Goal: Book appointment/travel/reservation

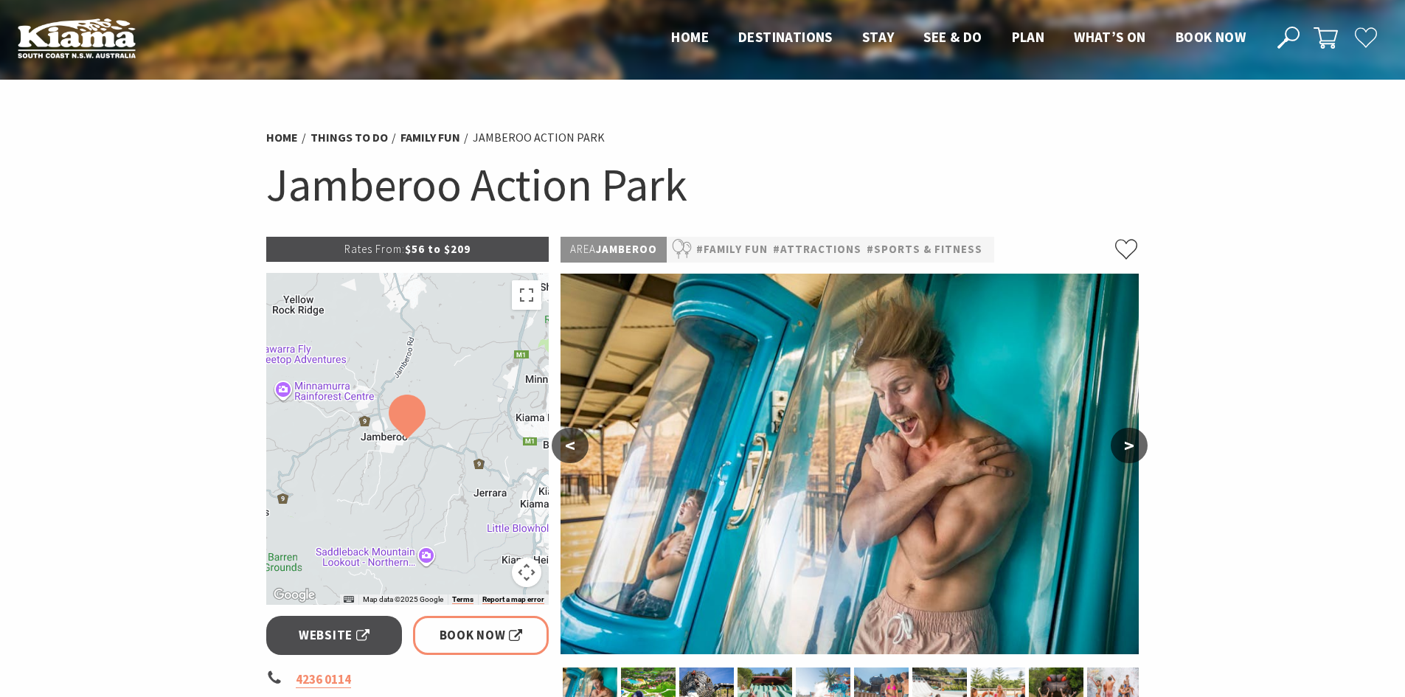
click at [1134, 443] on button ">" at bounding box center [1129, 445] width 37 height 35
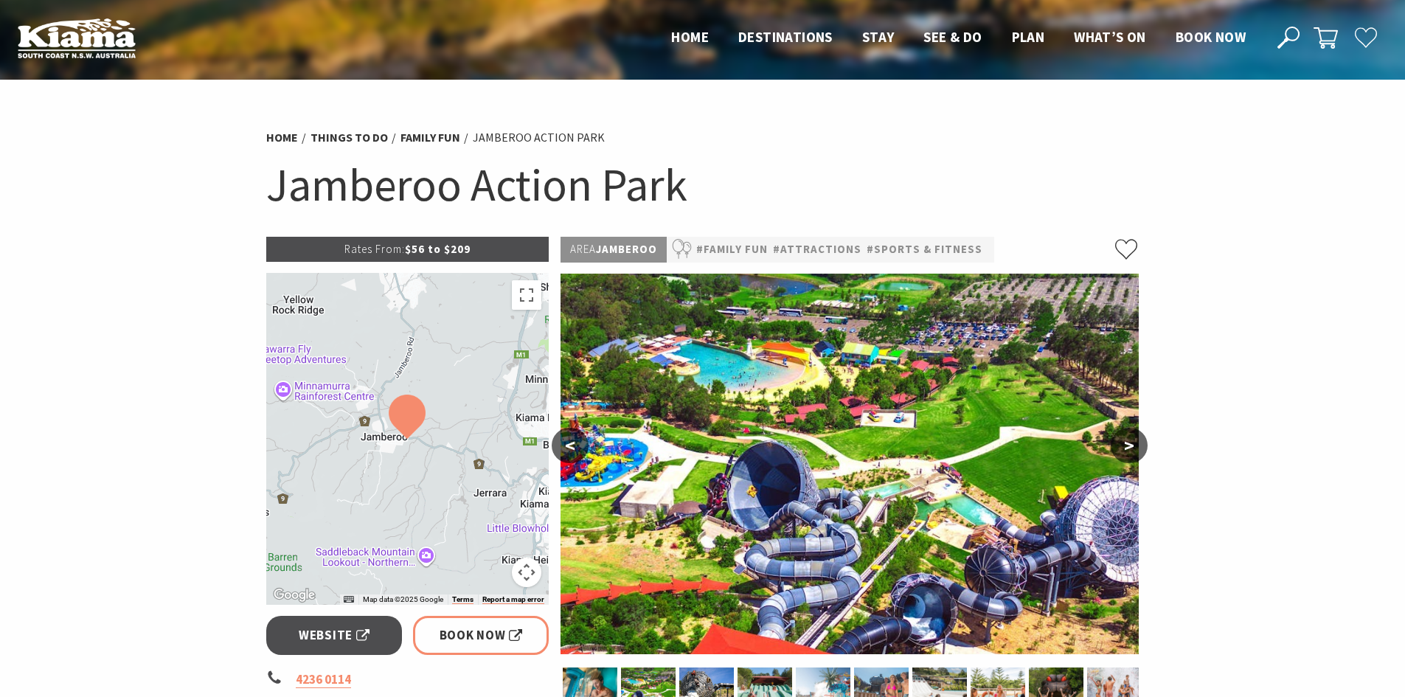
click at [1134, 443] on button ">" at bounding box center [1129, 445] width 37 height 35
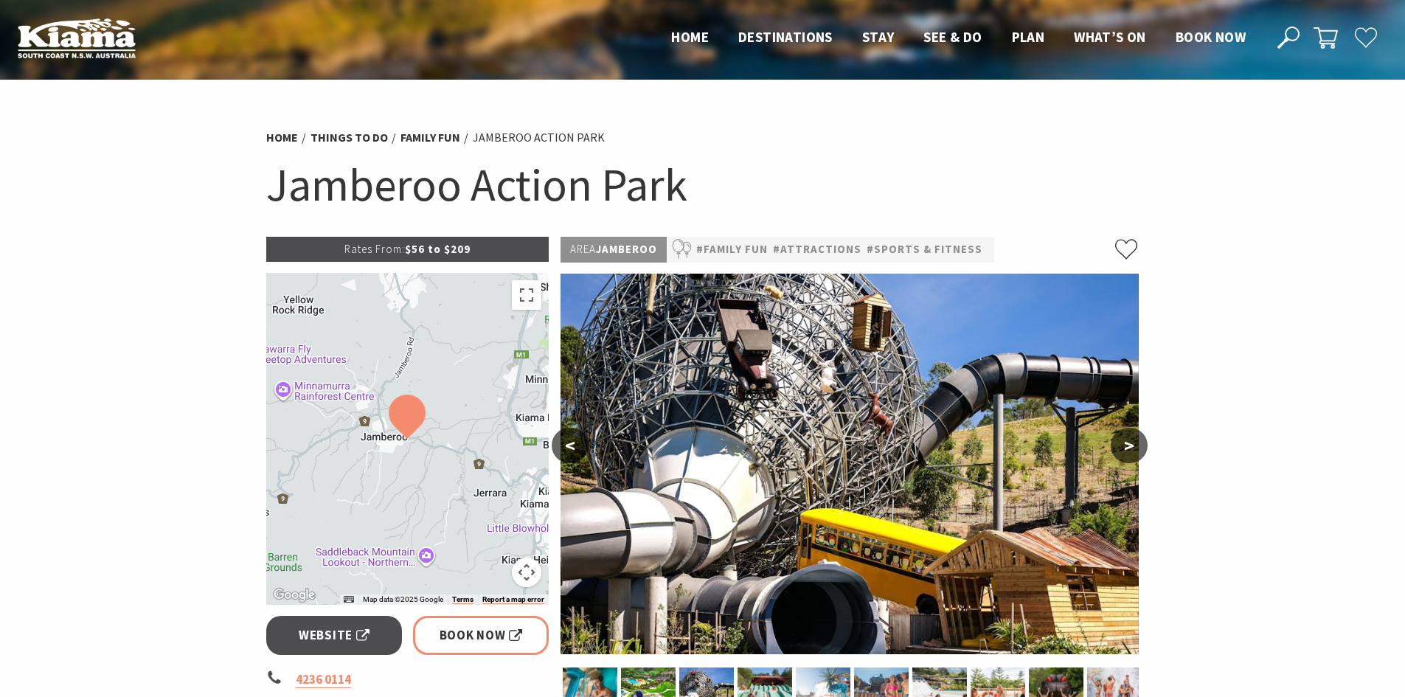
click at [1134, 443] on button ">" at bounding box center [1129, 445] width 37 height 35
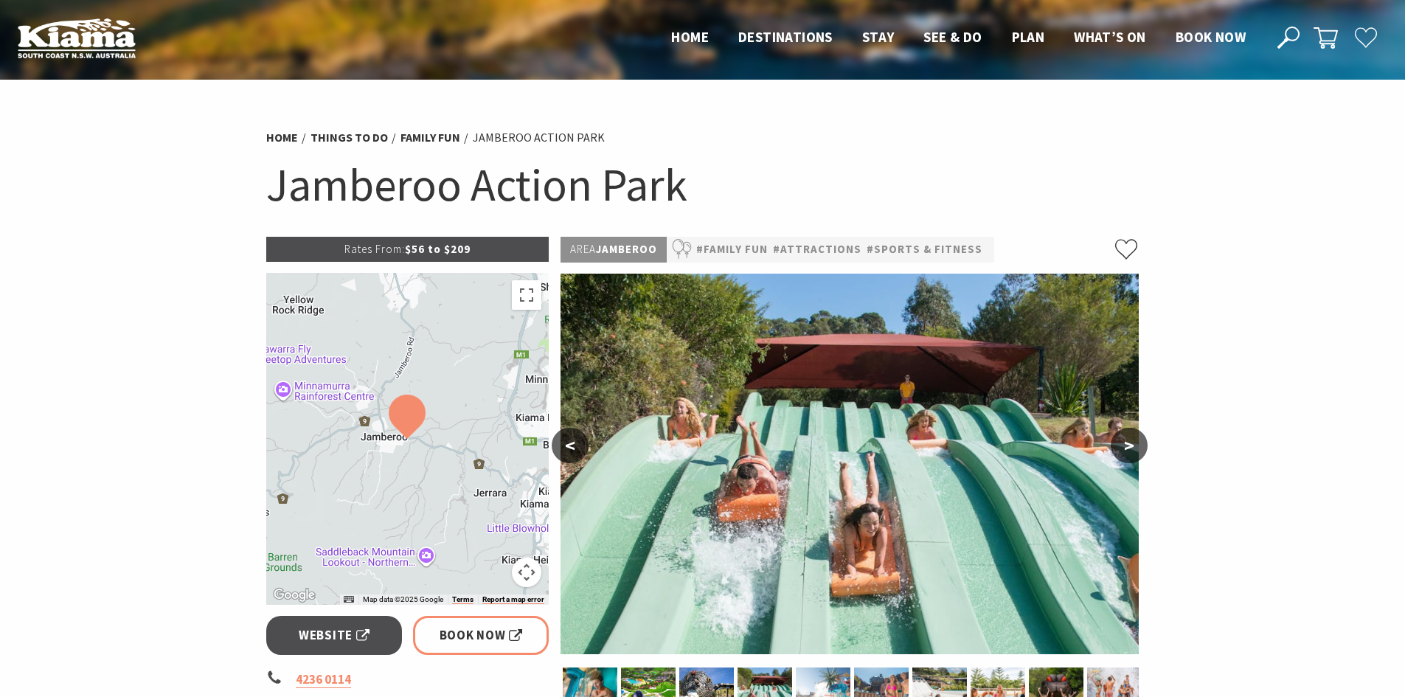
click at [1134, 443] on button ">" at bounding box center [1129, 445] width 37 height 35
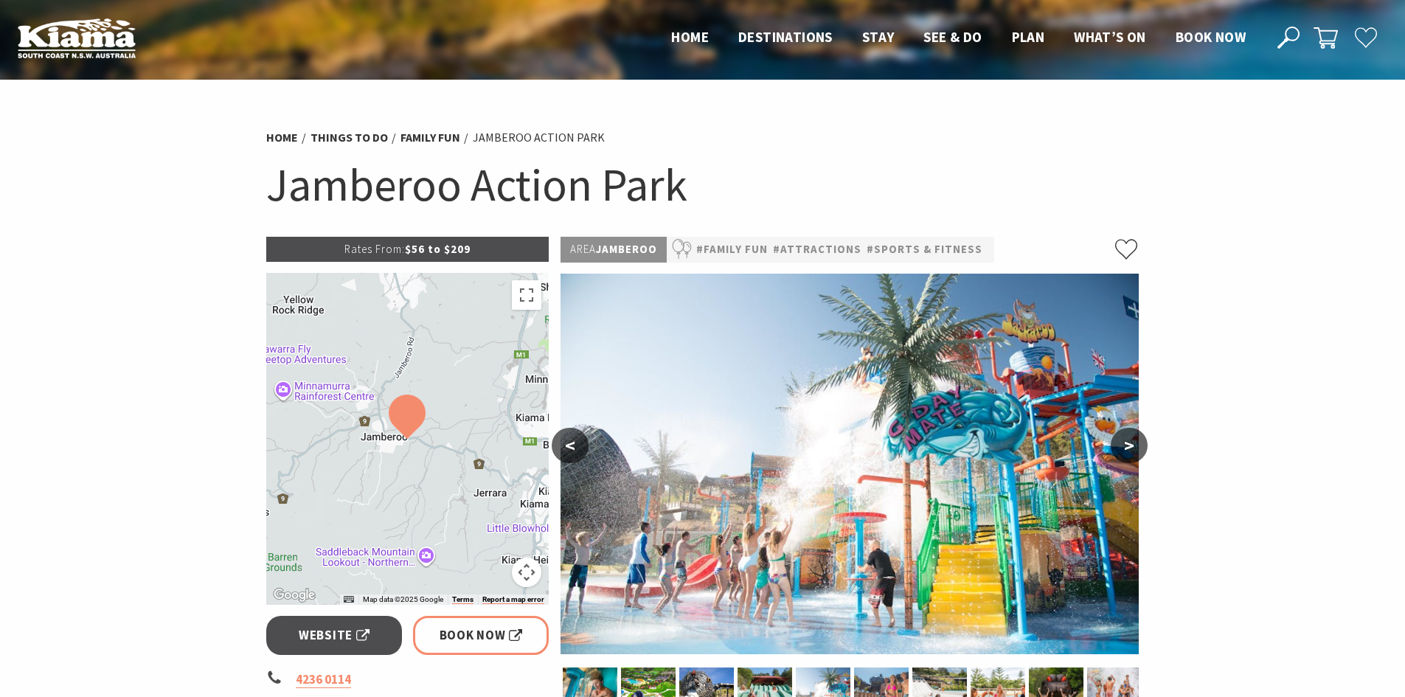
click at [1134, 443] on button ">" at bounding box center [1129, 445] width 37 height 35
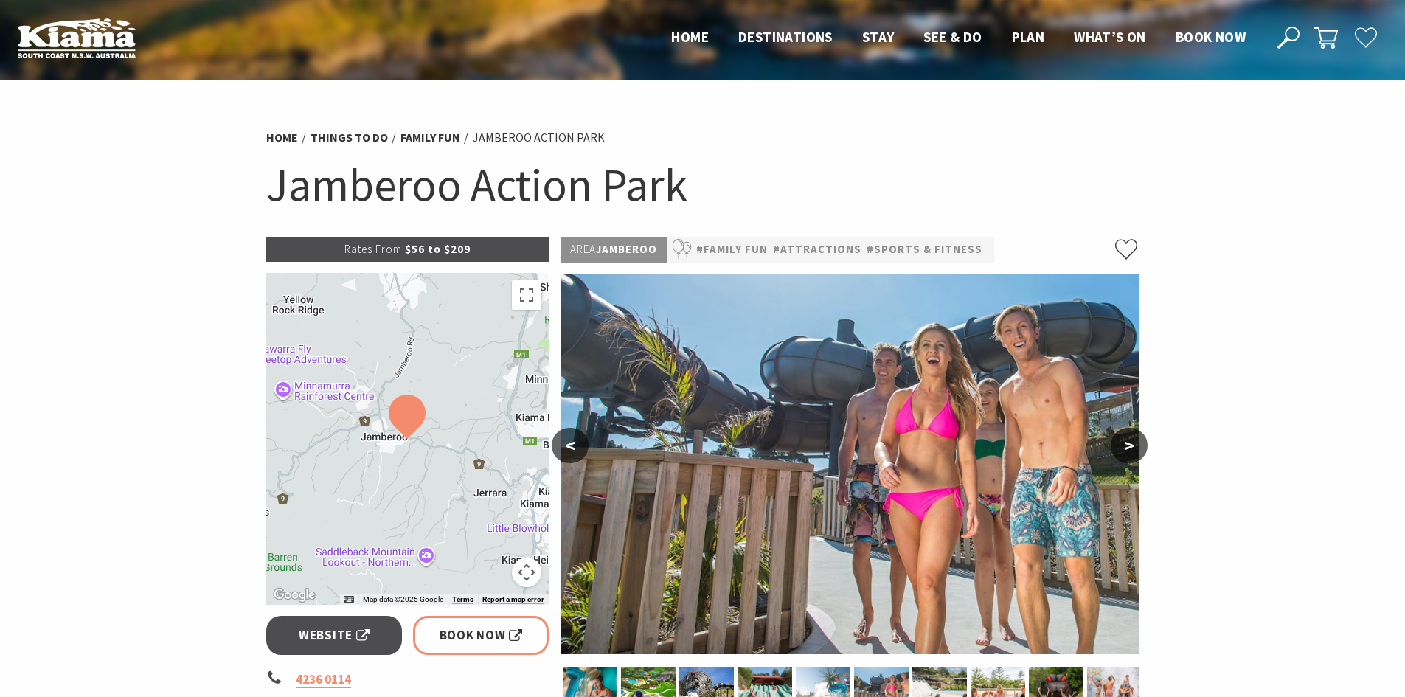
click at [1134, 443] on button ">" at bounding box center [1129, 445] width 37 height 35
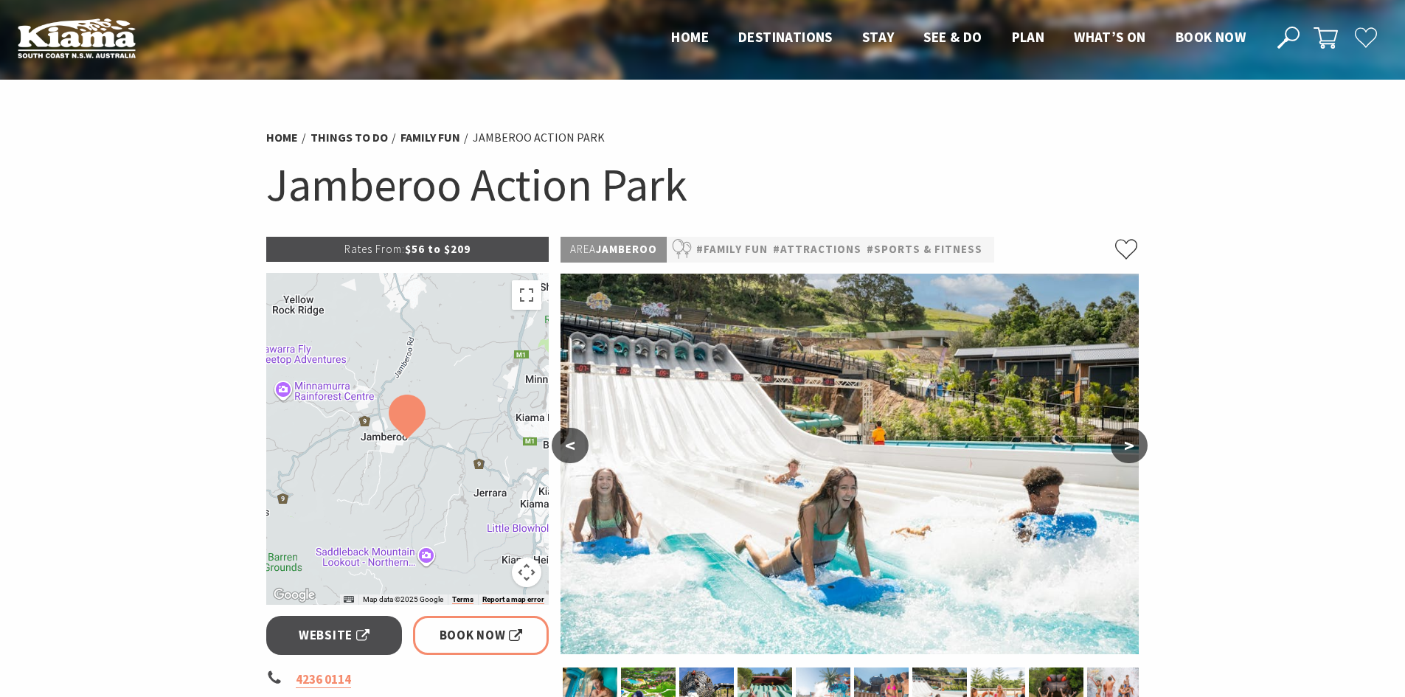
click at [1134, 443] on button ">" at bounding box center [1129, 445] width 37 height 35
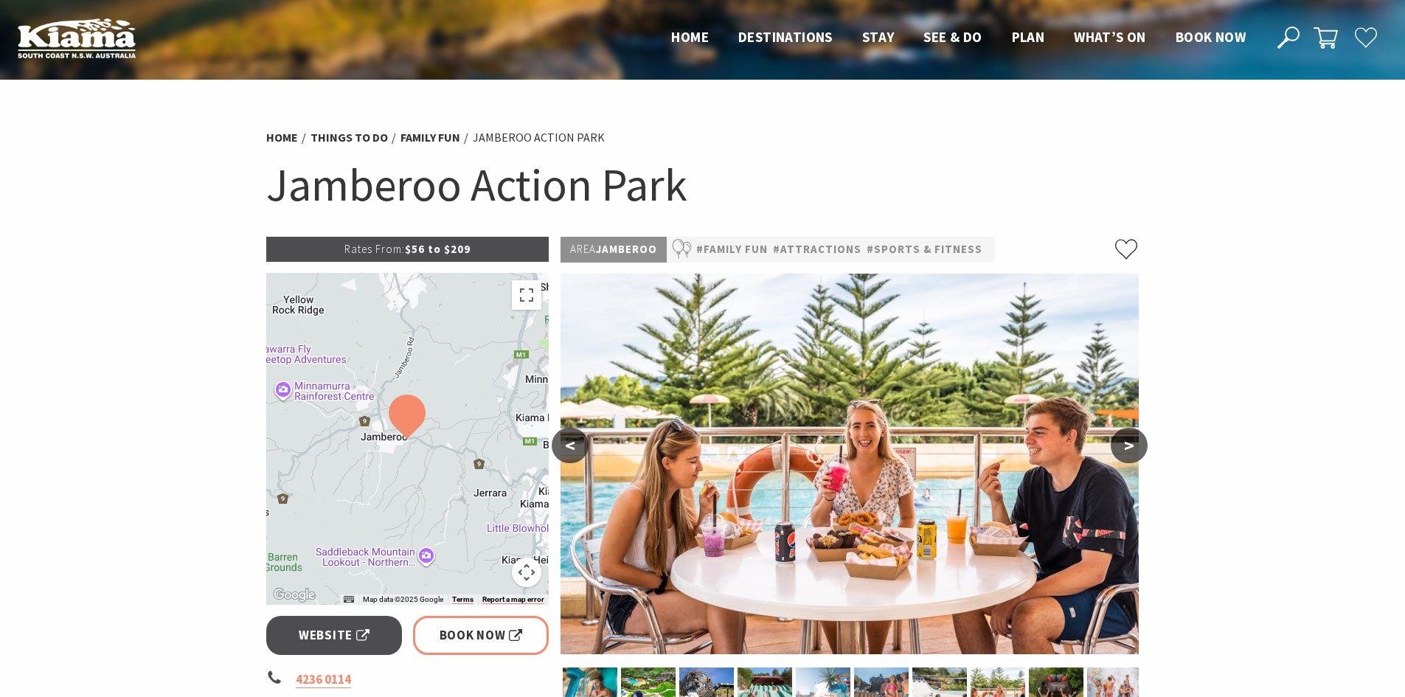
click at [1134, 443] on button ">" at bounding box center [1129, 445] width 37 height 35
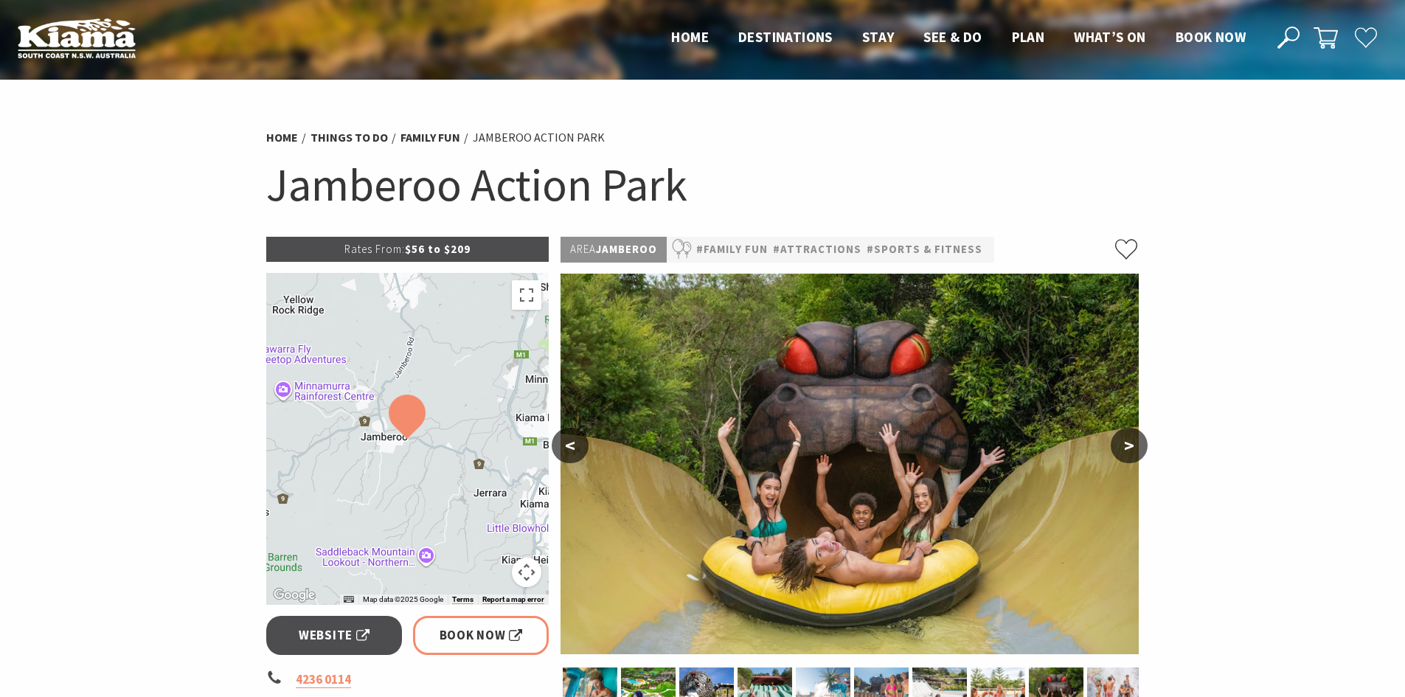
click at [1134, 443] on button ">" at bounding box center [1129, 445] width 37 height 35
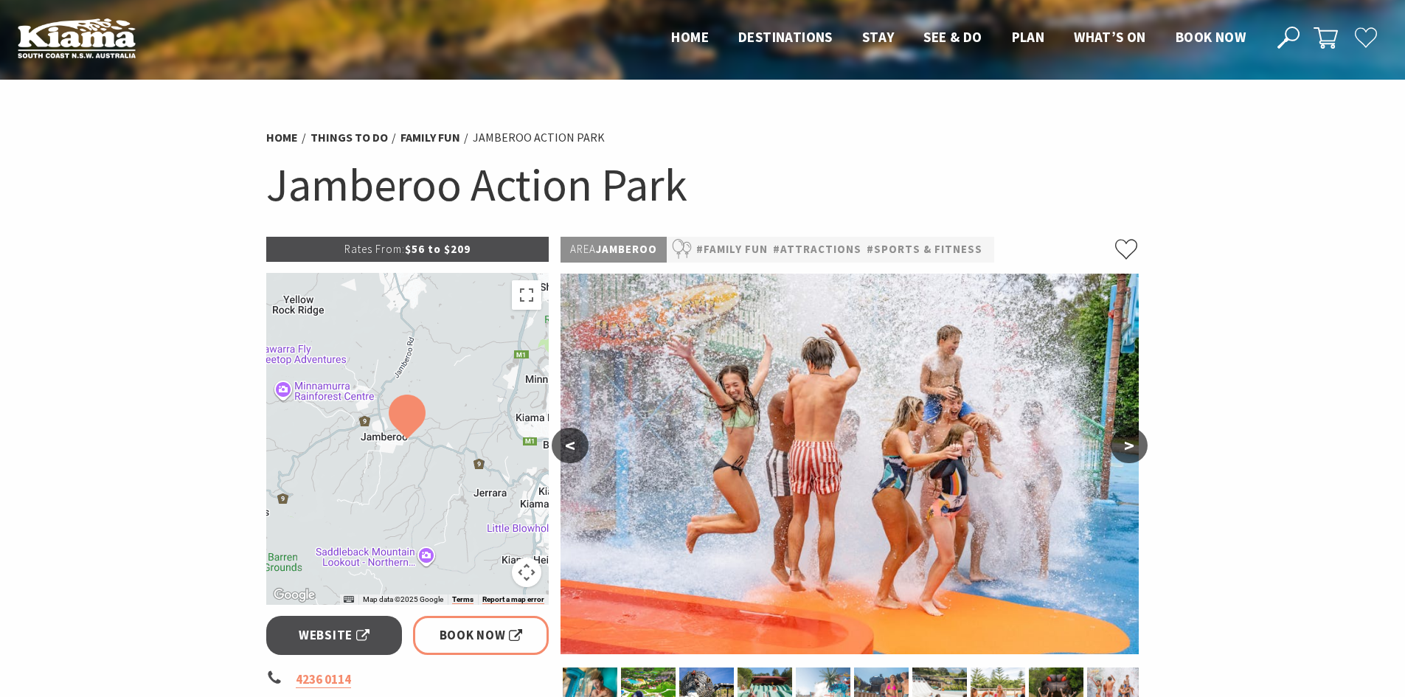
click at [1134, 443] on button ">" at bounding box center [1129, 445] width 37 height 35
click at [425, 626] on link "Book Now" at bounding box center [481, 635] width 136 height 39
